Goal: Task Accomplishment & Management: Use online tool/utility

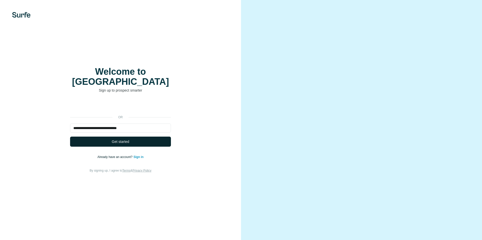
click at [87, 138] on button "Get started" at bounding box center [120, 142] width 101 height 10
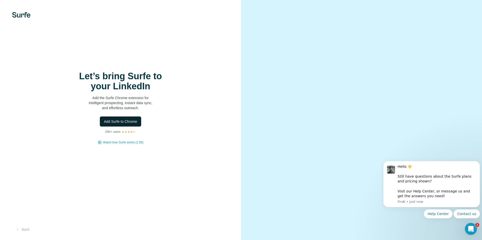
click at [129, 123] on span "Add Surfe to Chrome" at bounding box center [120, 121] width 33 height 5
